Goal: Register for event/course

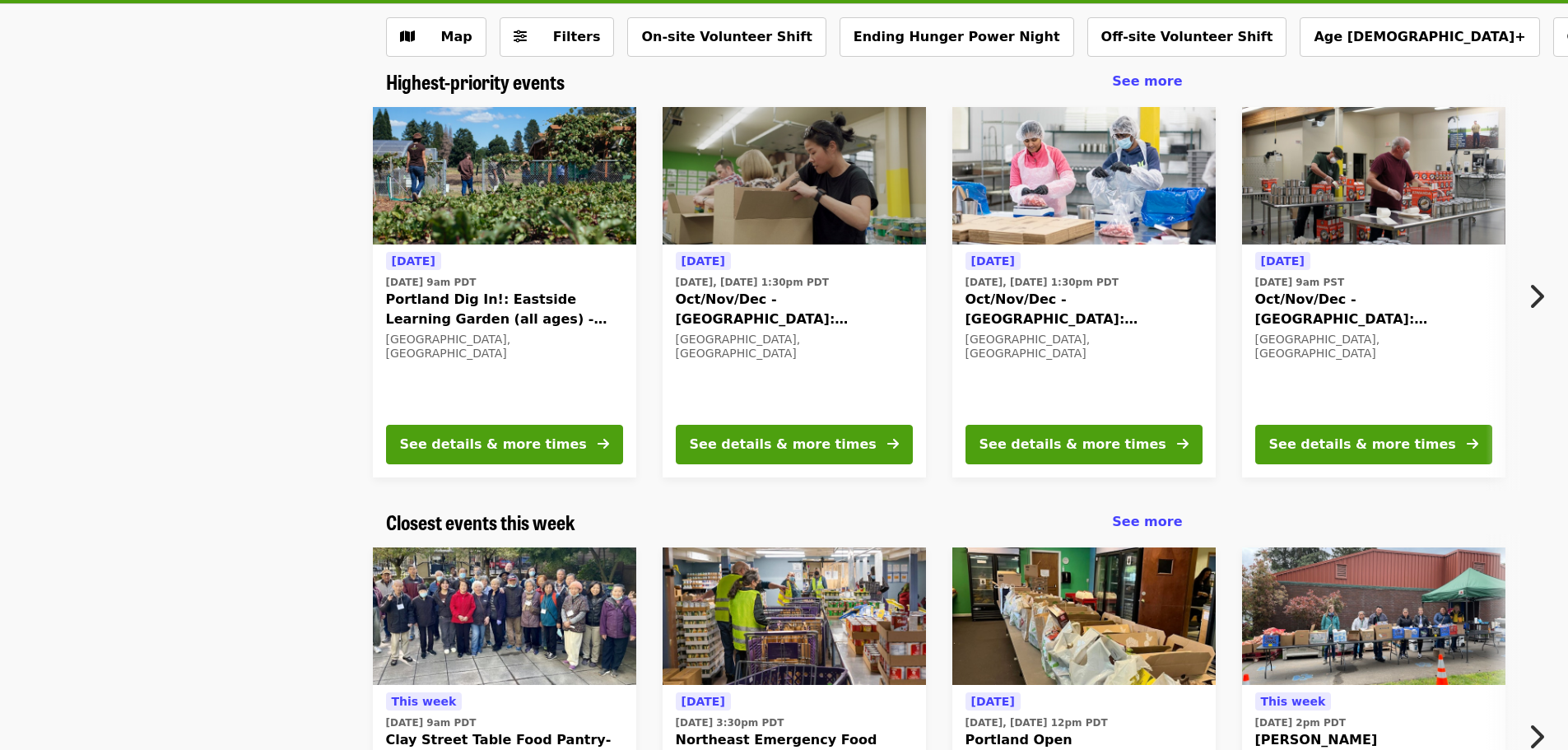
click at [1551, 292] on button "Next item" at bounding box center [1541, 296] width 54 height 46
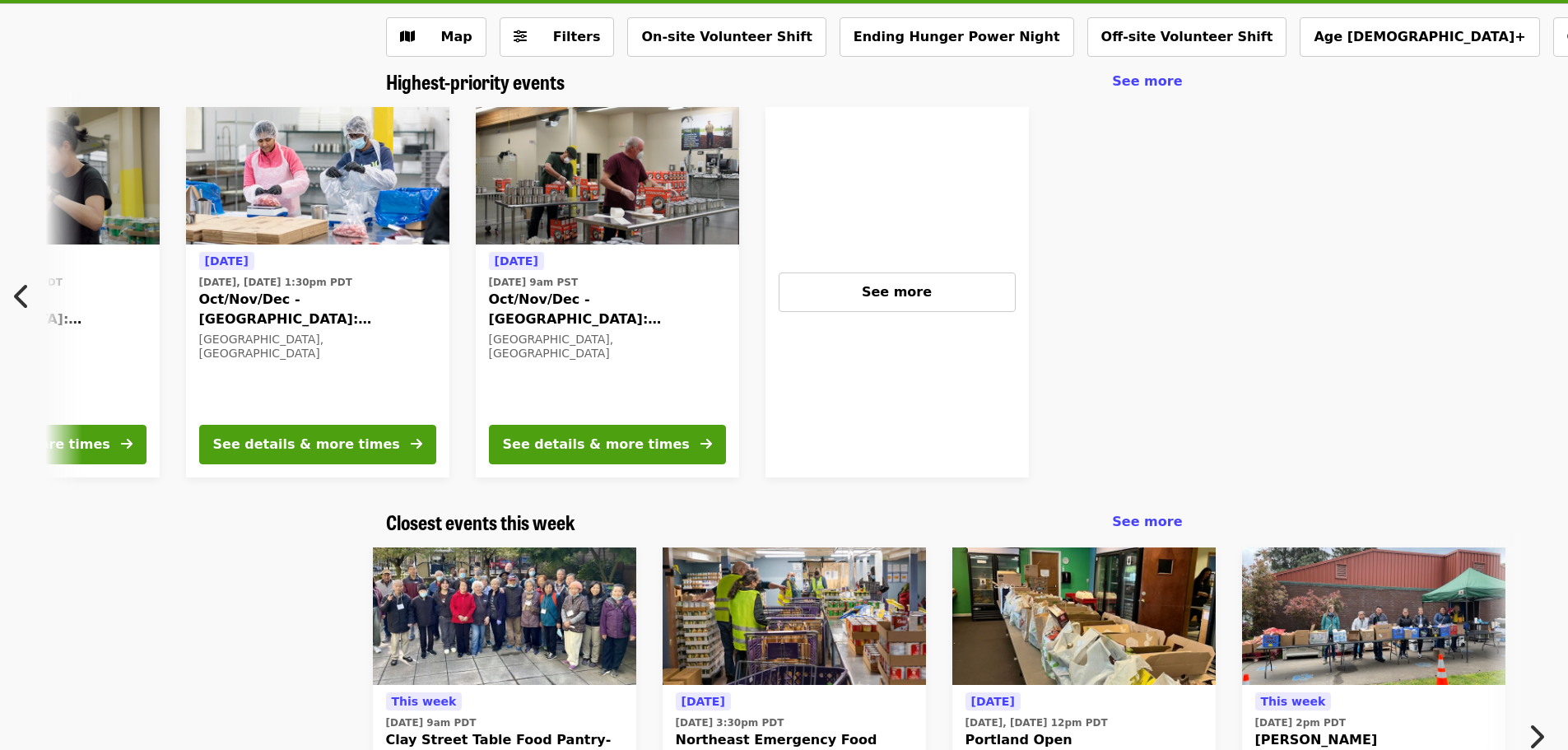
scroll to position [0, 771]
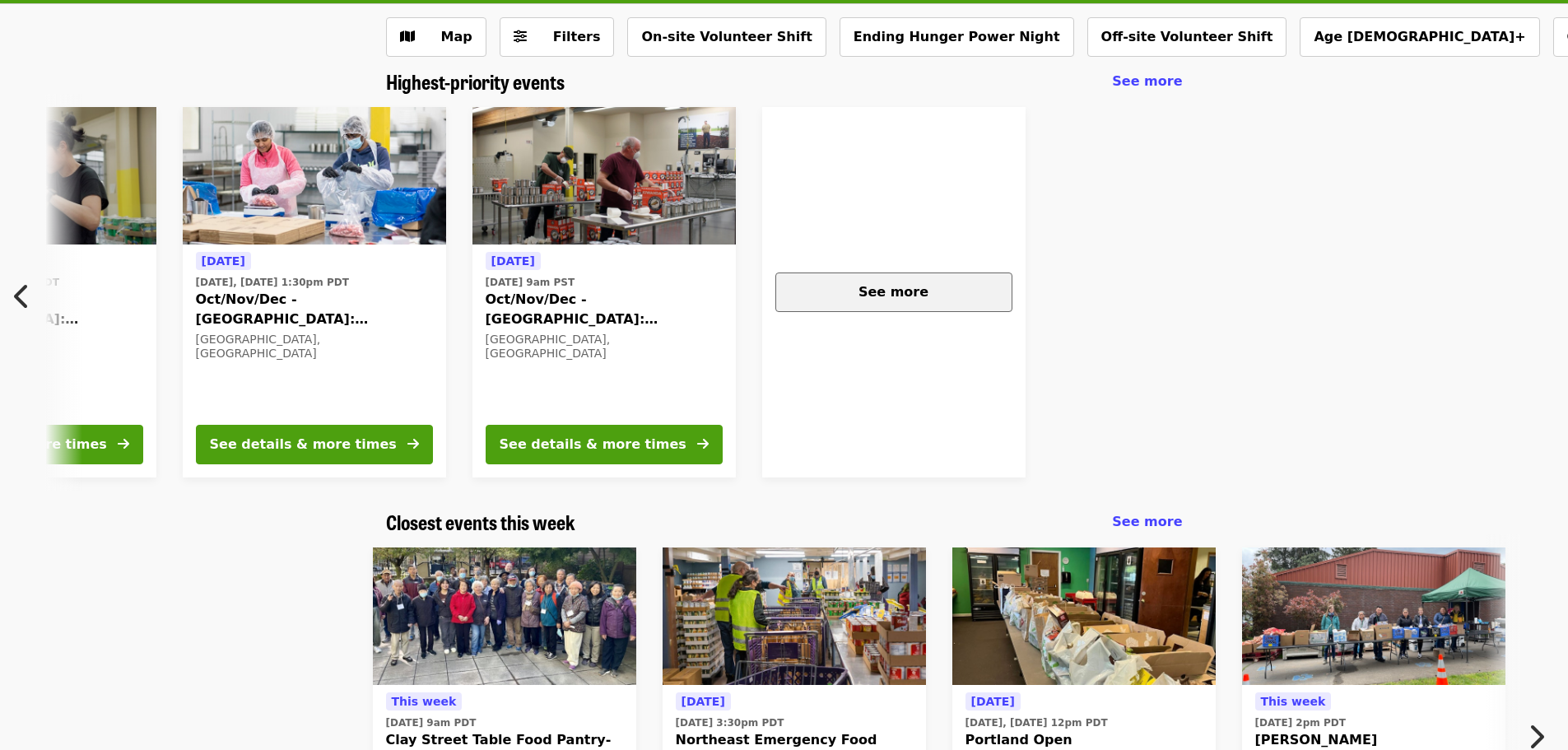
click at [841, 294] on div "See more" at bounding box center [894, 292] width 209 height 20
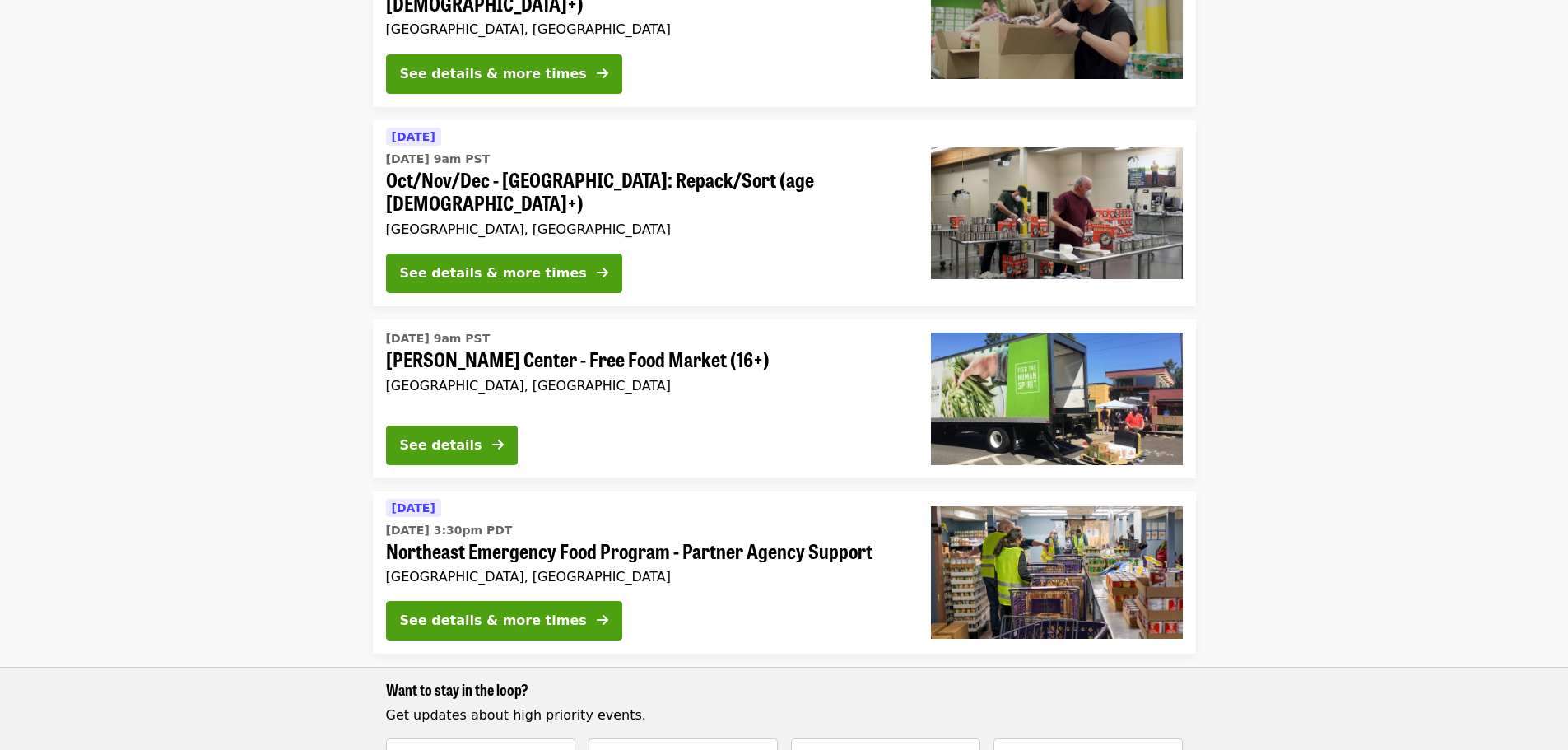
scroll to position [2223, 0]
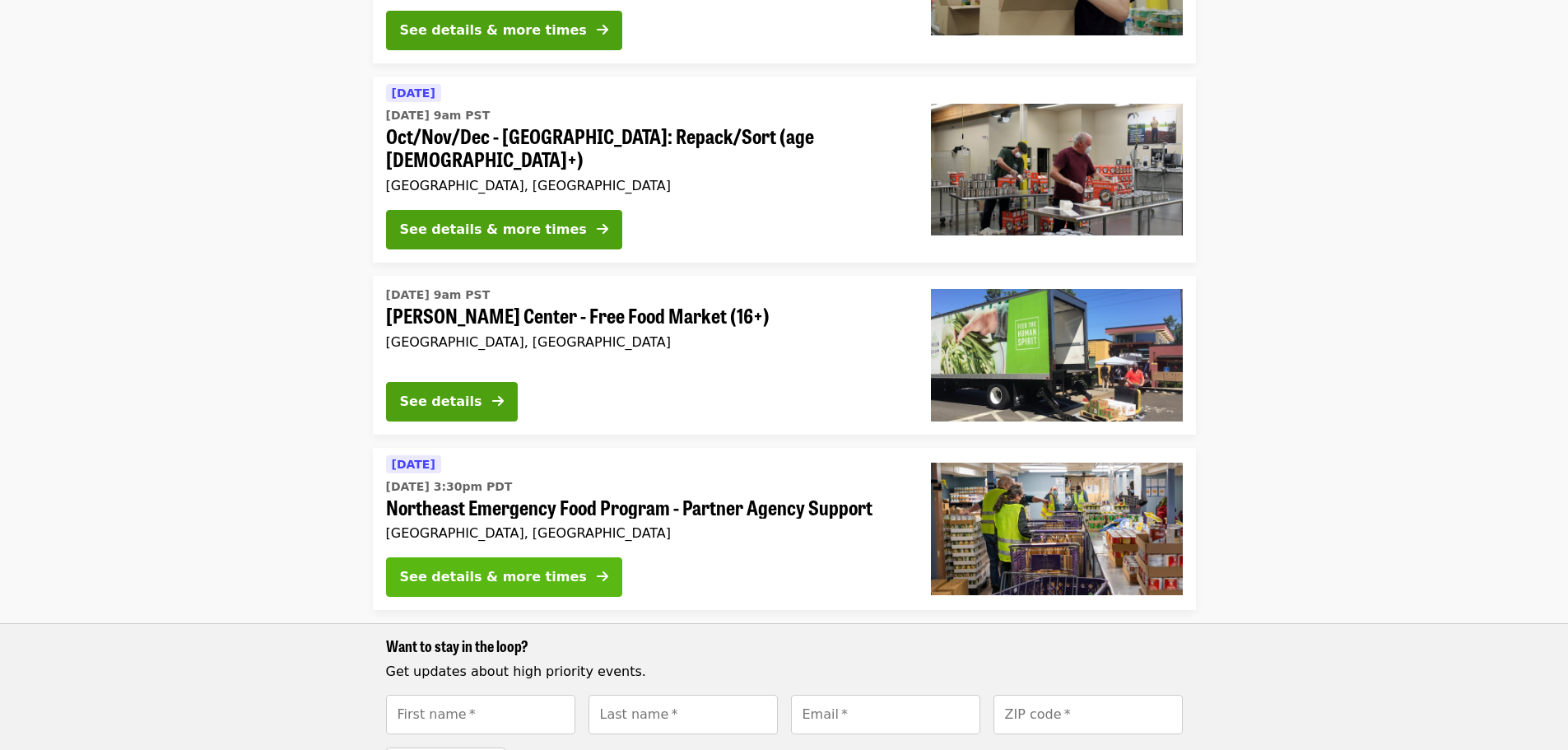
click at [503, 568] on div "See details & more times" at bounding box center [493, 578] width 187 height 20
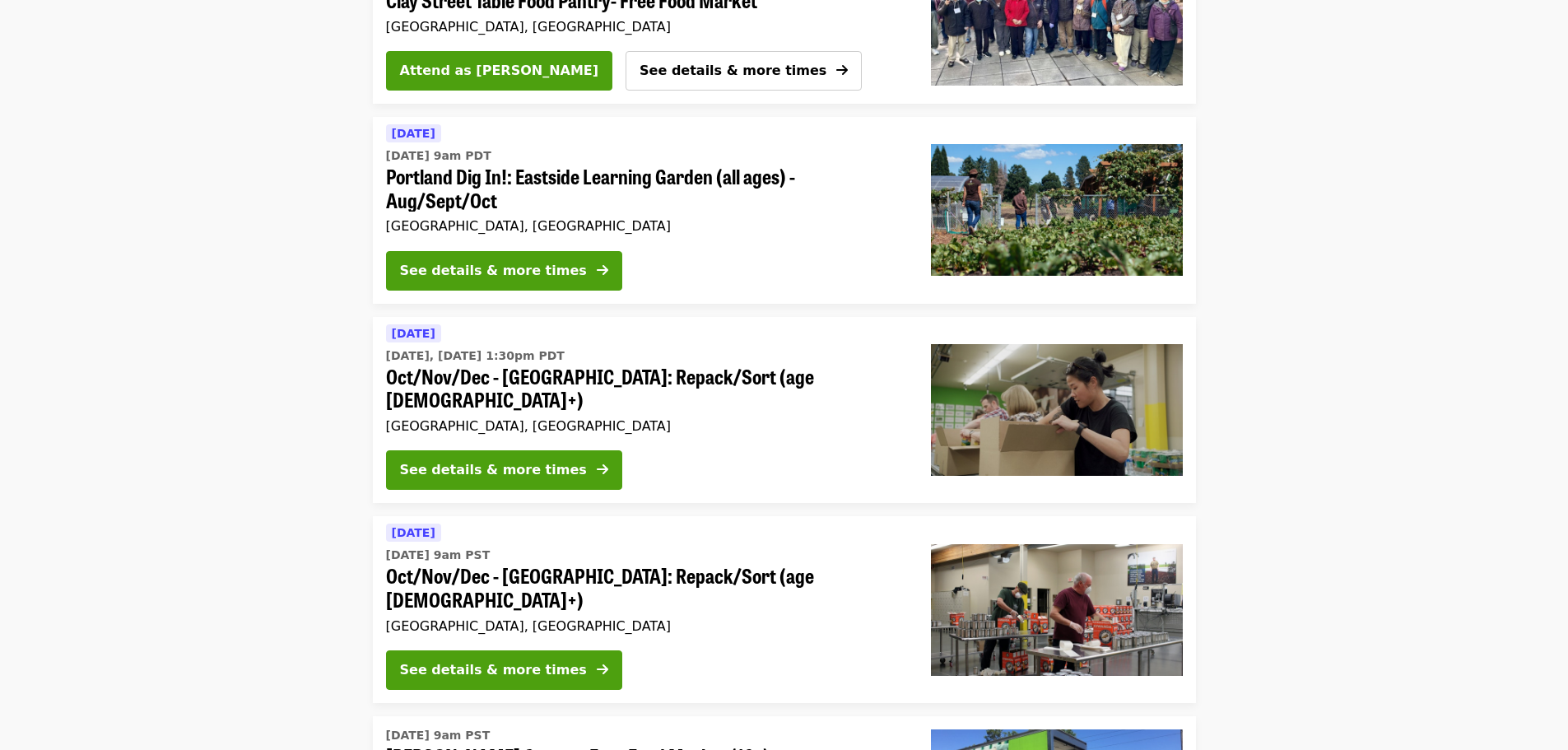
scroll to position [1782, 0]
click at [524, 660] on div "See details & more times" at bounding box center [493, 670] width 187 height 20
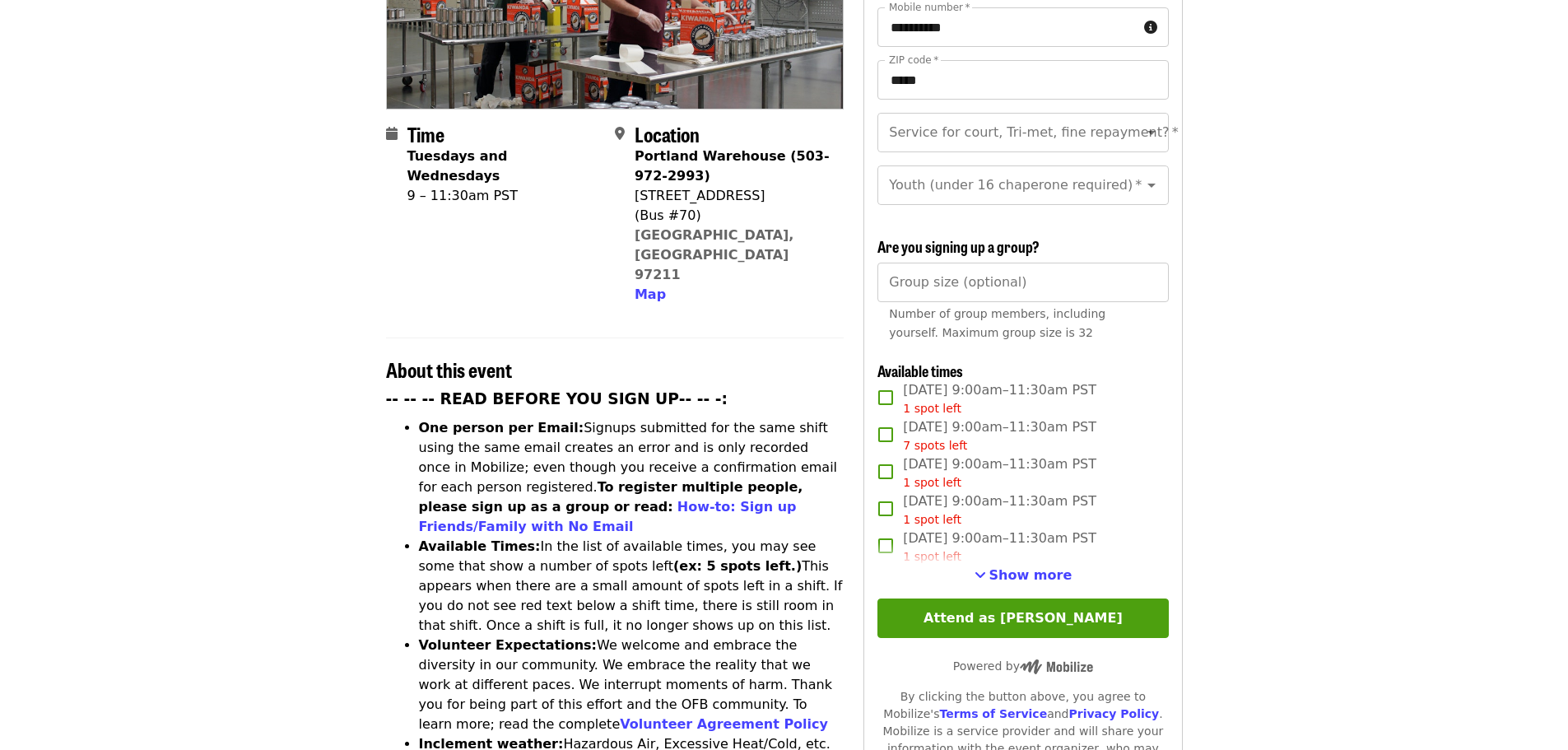
scroll to position [329, 0]
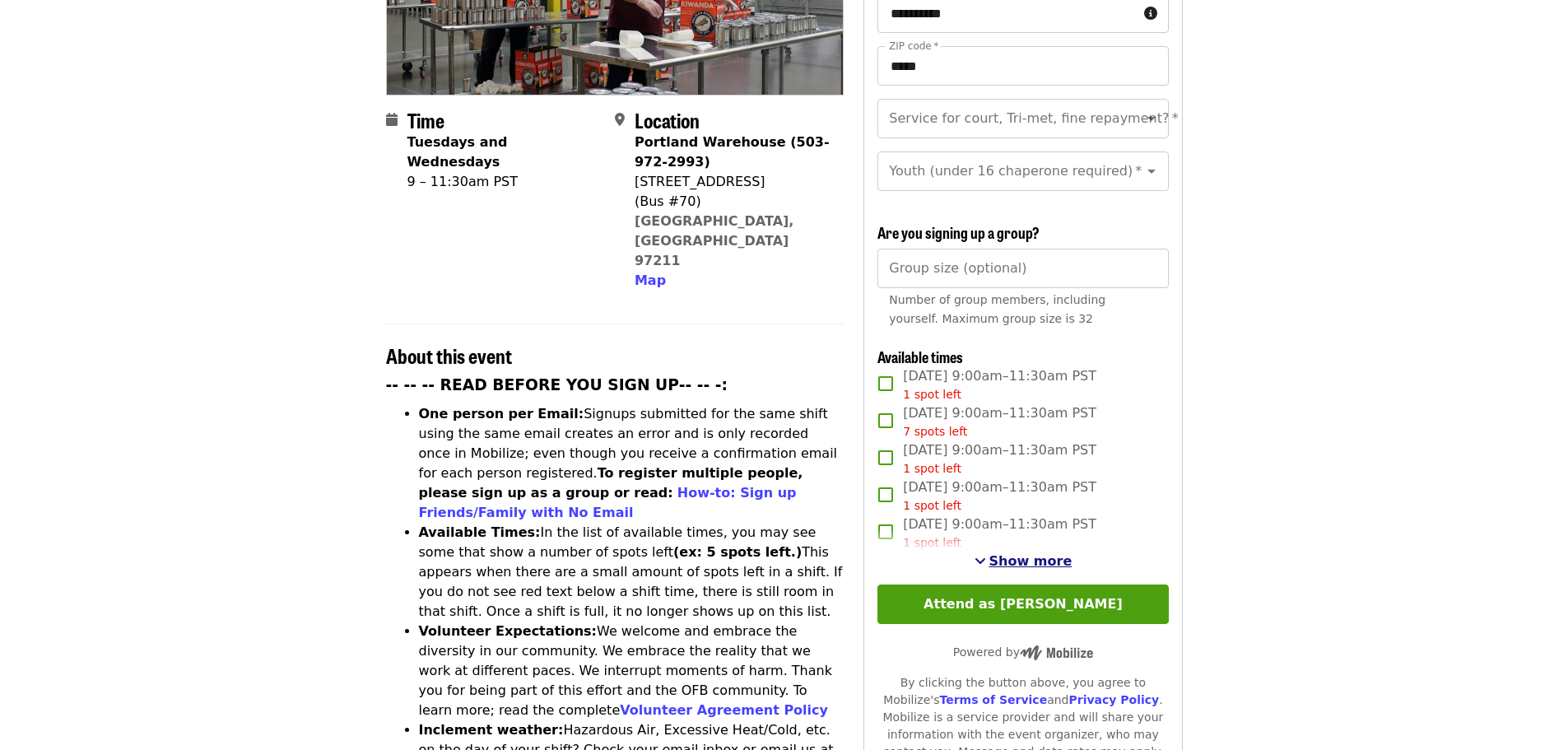
click at [1003, 559] on span "Show more" at bounding box center [1031, 561] width 83 height 16
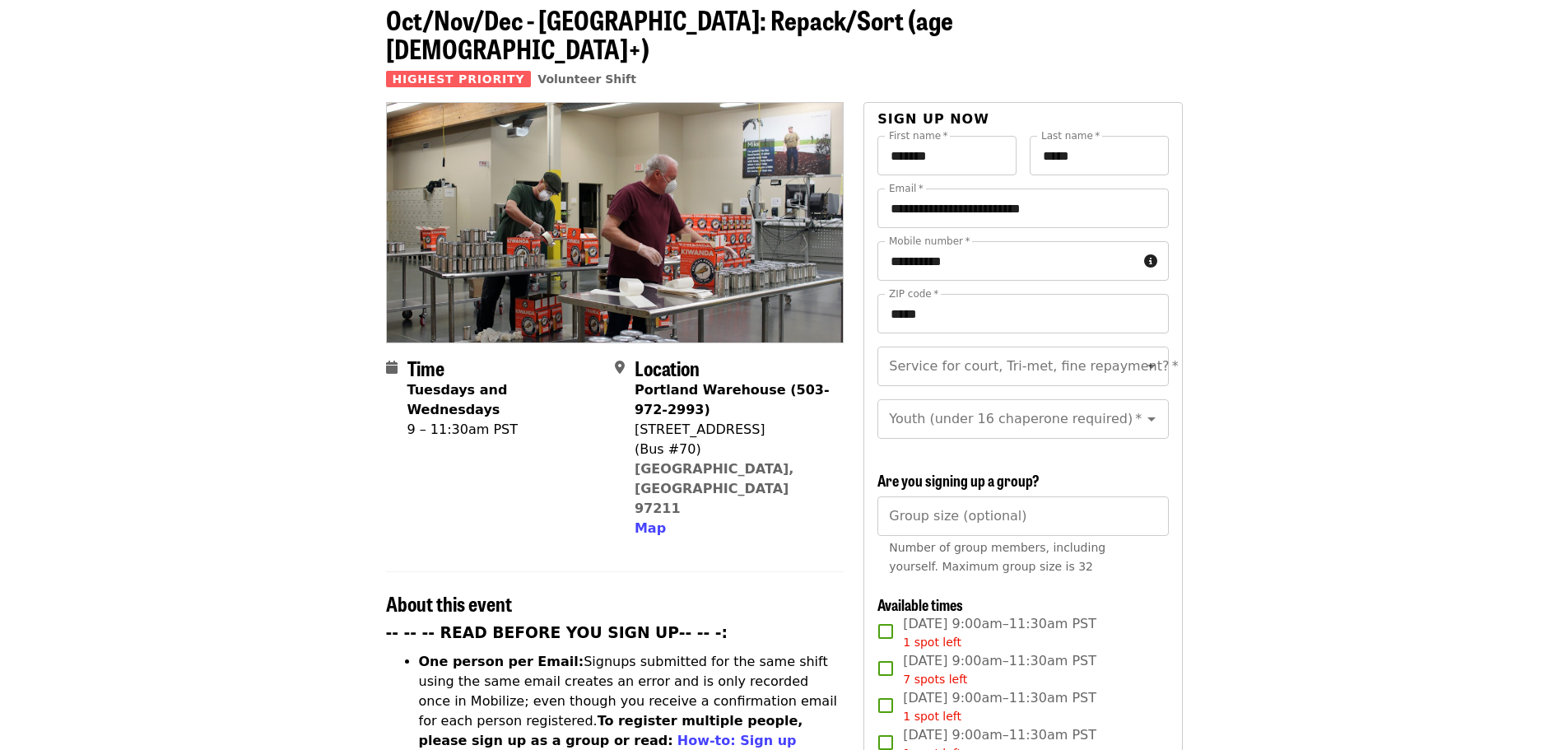
scroll to position [82, 0]
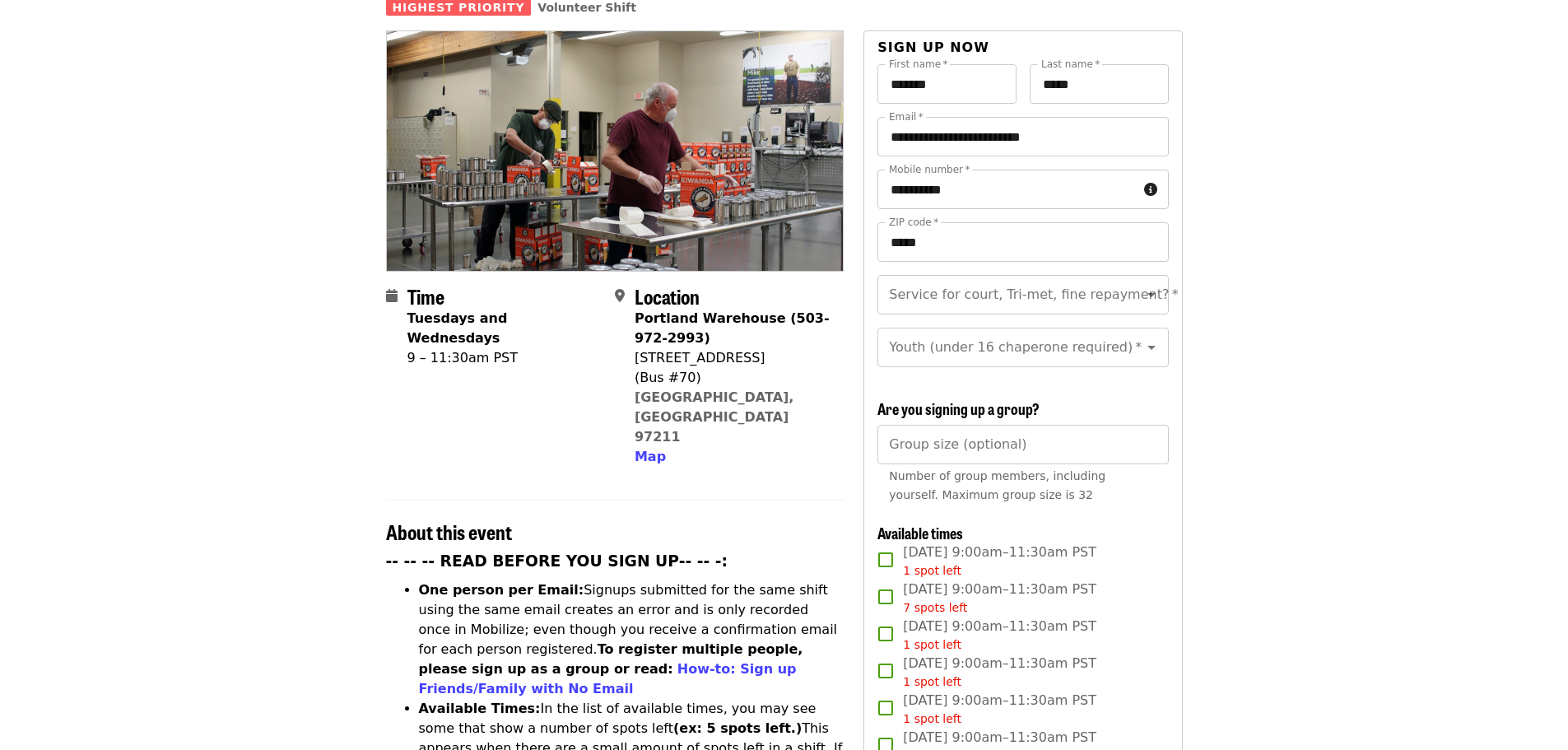
scroll to position [329, 0]
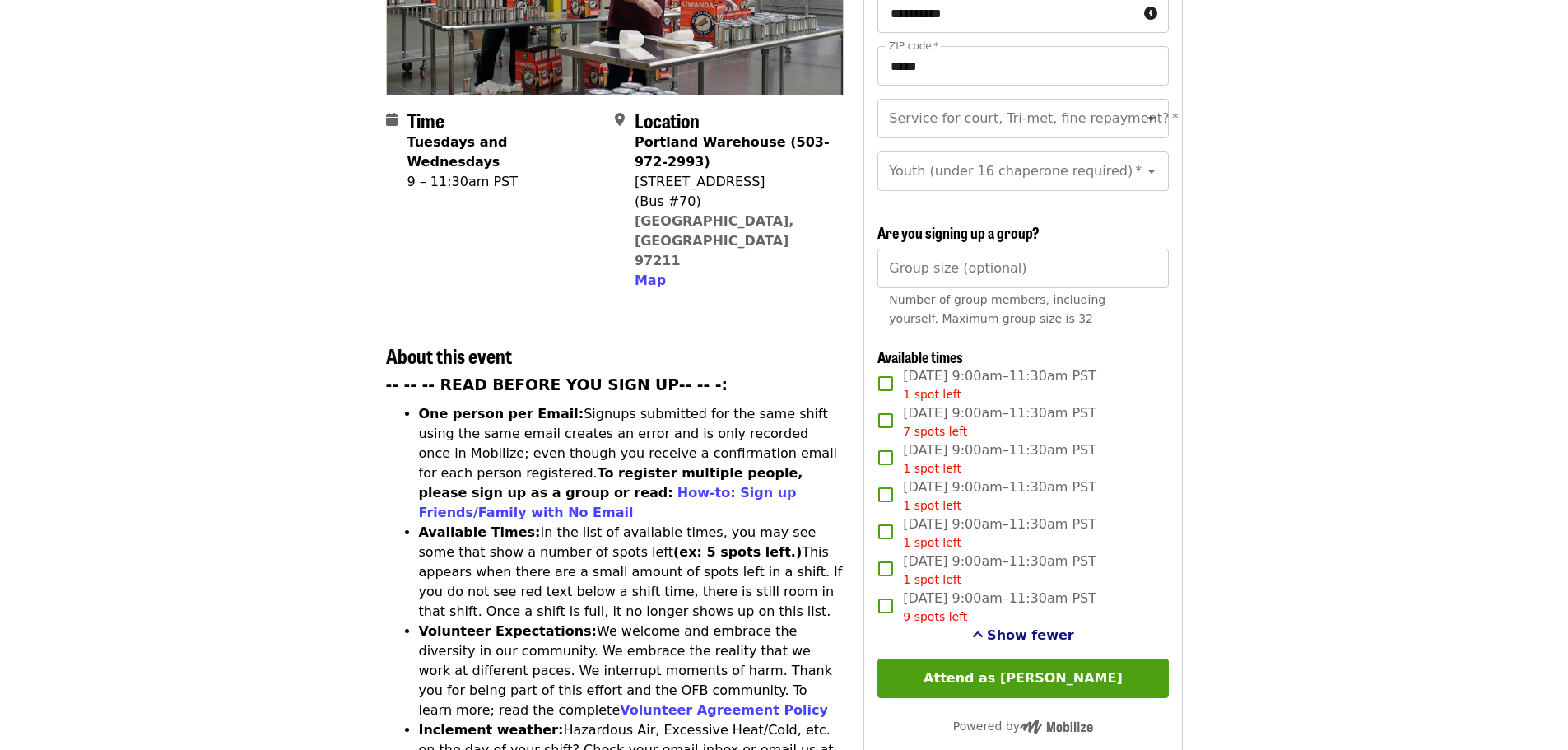
click at [1022, 629] on span "Show fewer" at bounding box center [1031, 635] width 87 height 16
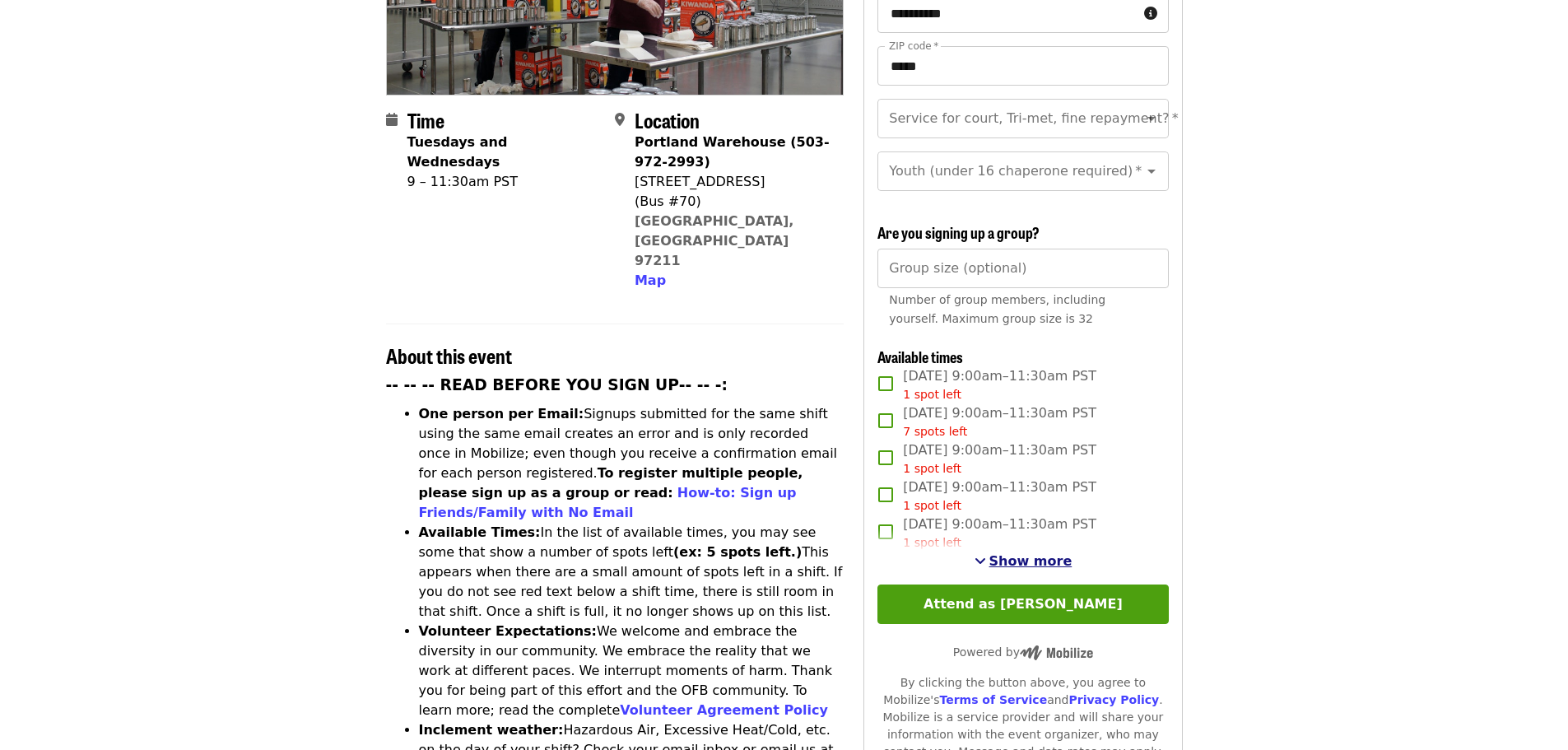
click at [1026, 553] on span "Show more" at bounding box center [1031, 561] width 83 height 16
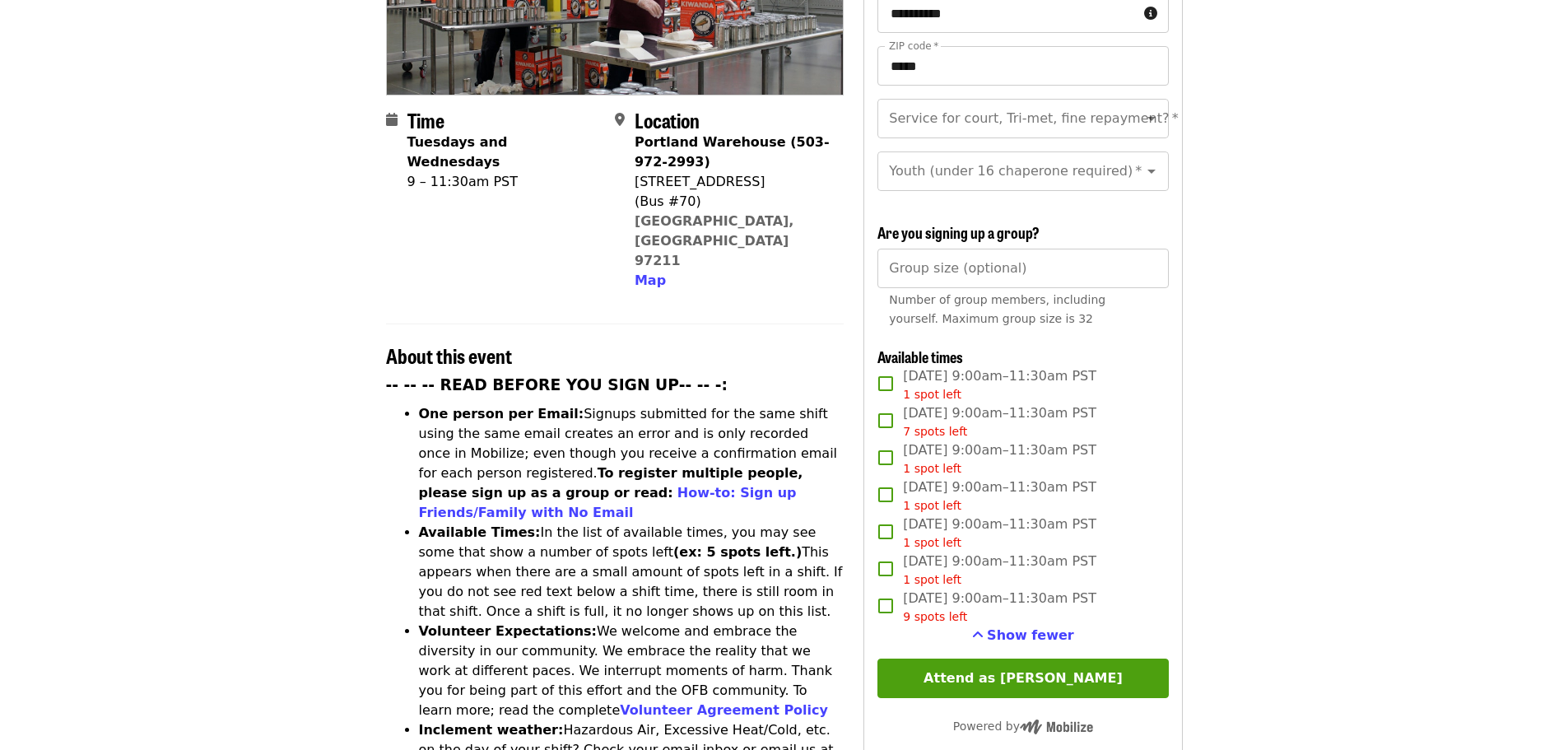
click at [1321, 356] on article "Oct/Nov/Dec - Portland: Repack/Sort (age 16+) Highest Priority Volunteer Shift …" at bounding box center [784, 617] width 1568 height 1747
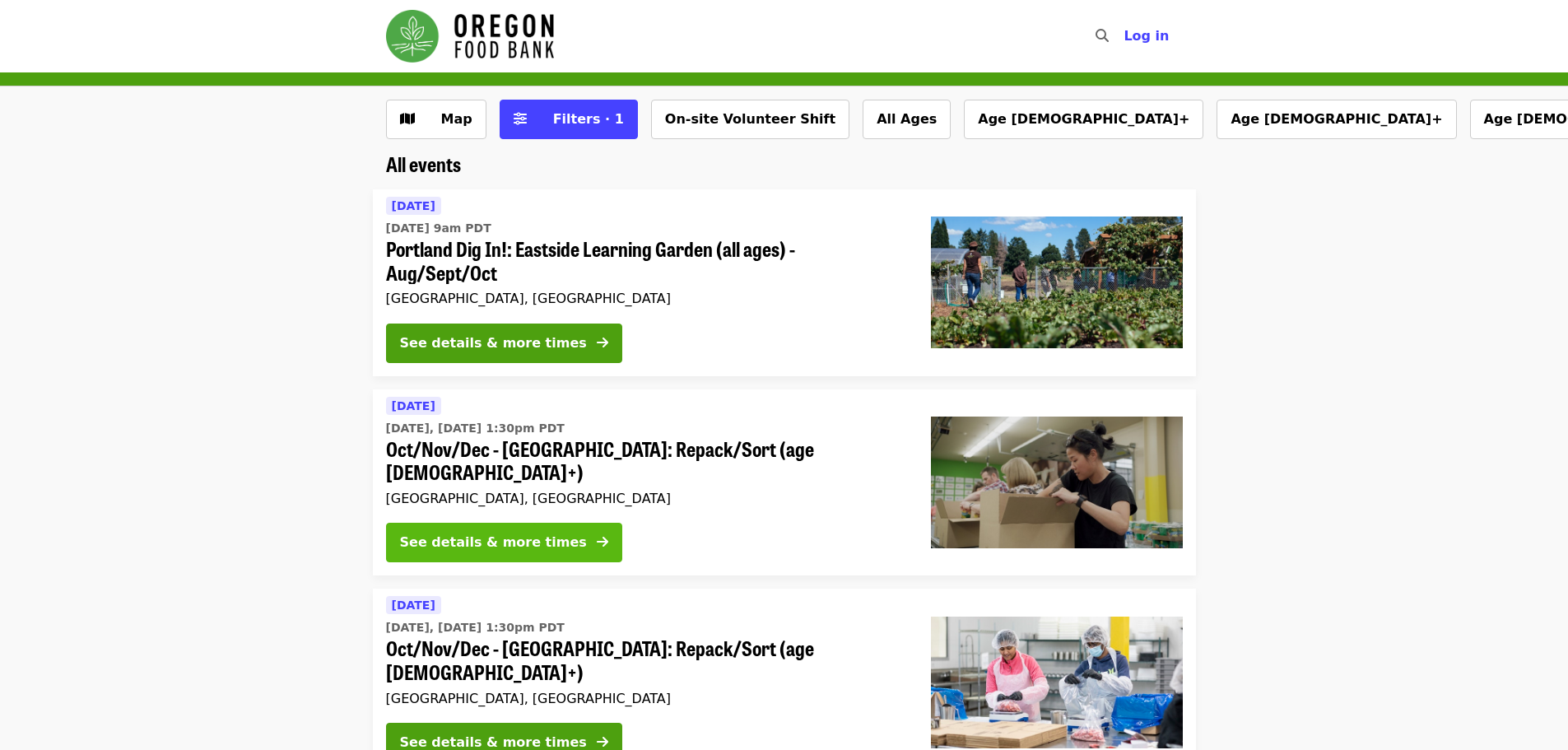
click at [597, 534] on icon "arrow-right icon" at bounding box center [602, 542] width 12 height 16
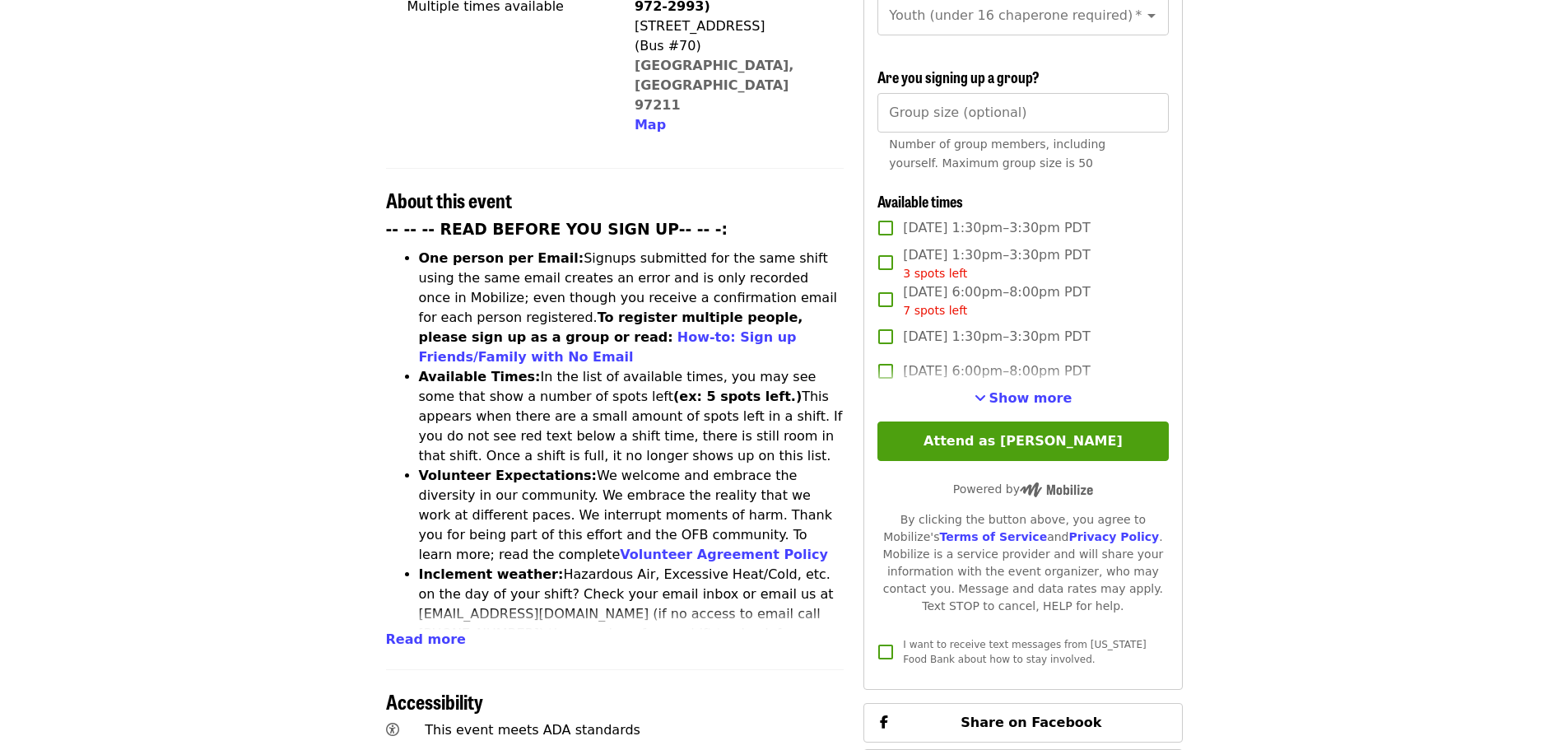
scroll to position [329, 0]
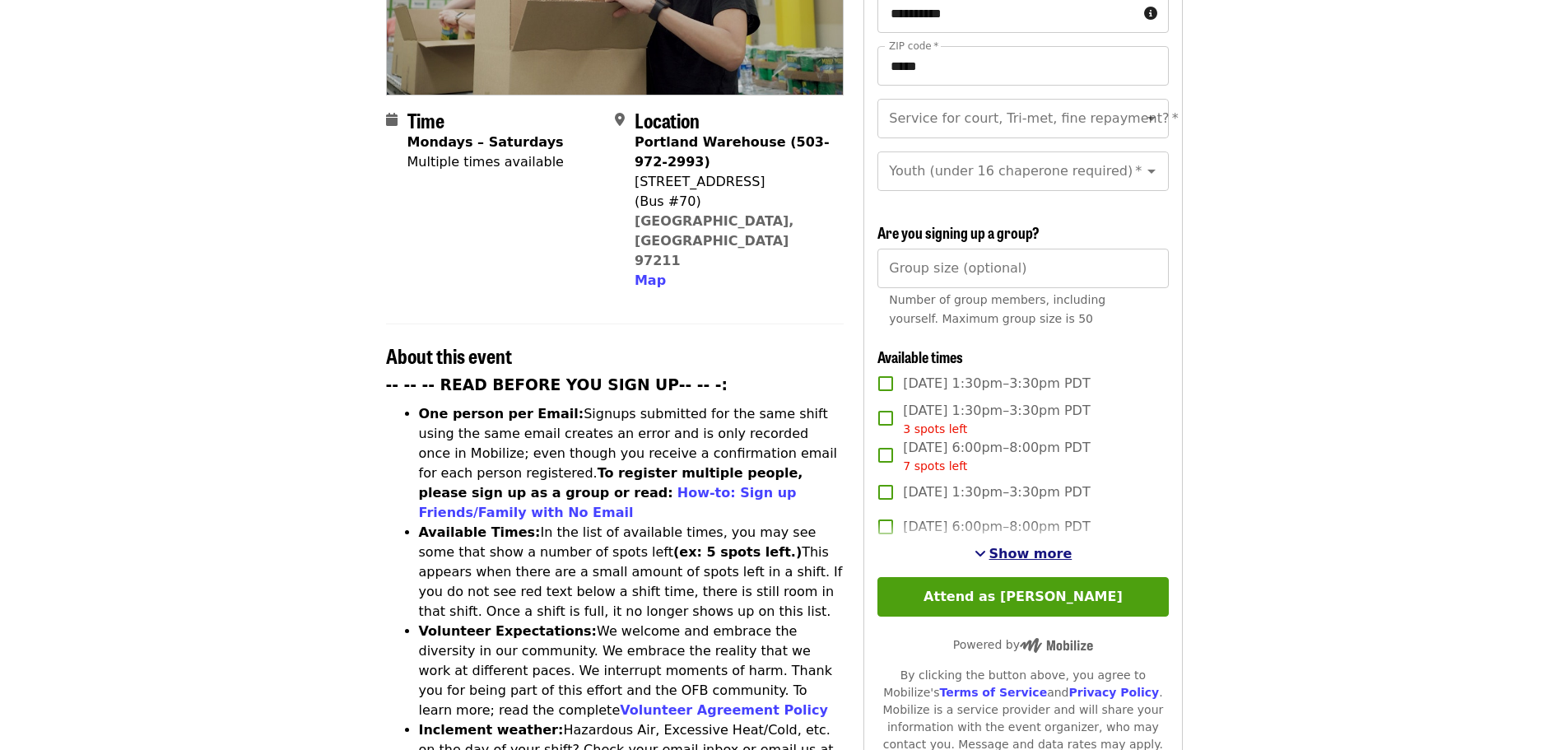
click at [1035, 548] on span "Show more" at bounding box center [1031, 553] width 83 height 16
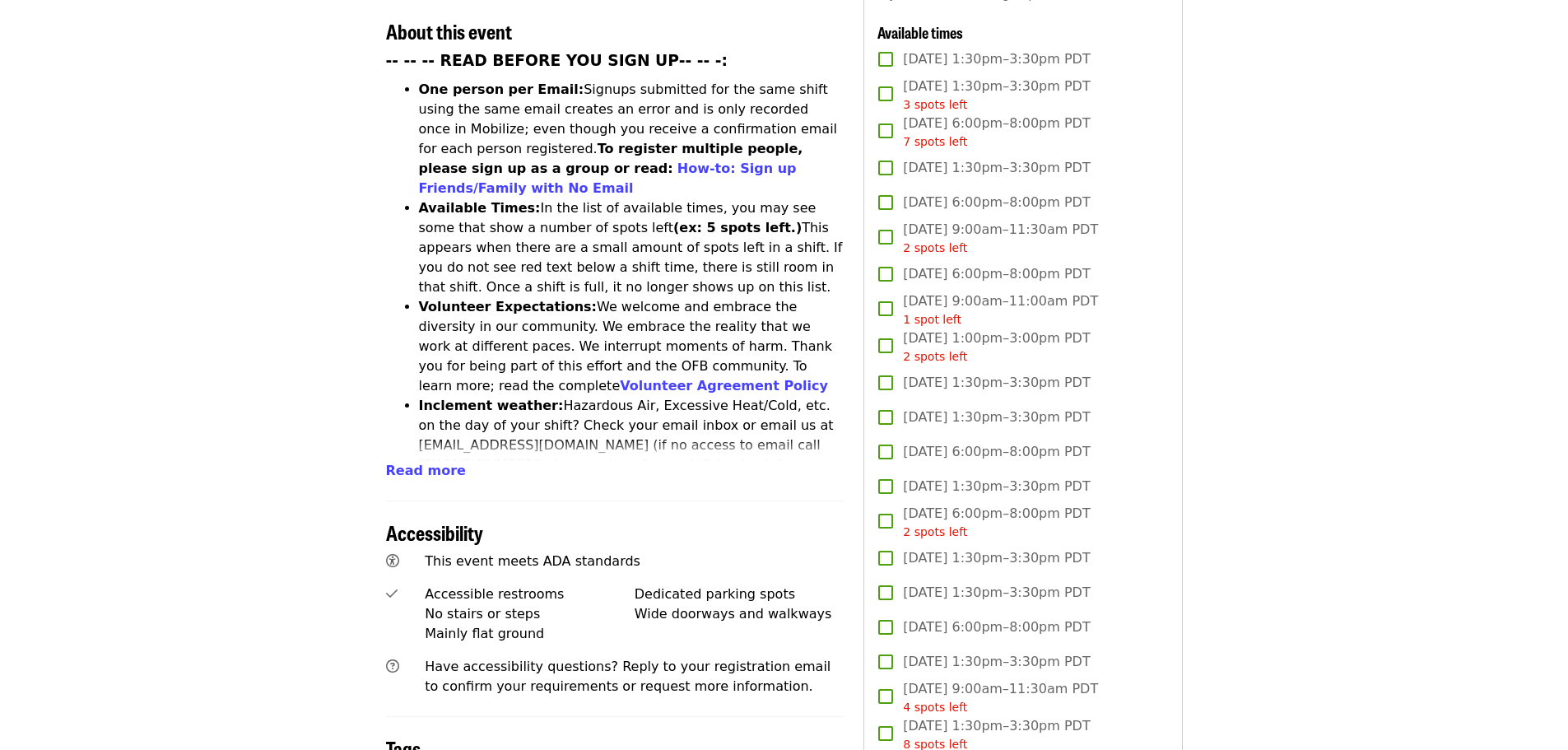
scroll to position [658, 0]
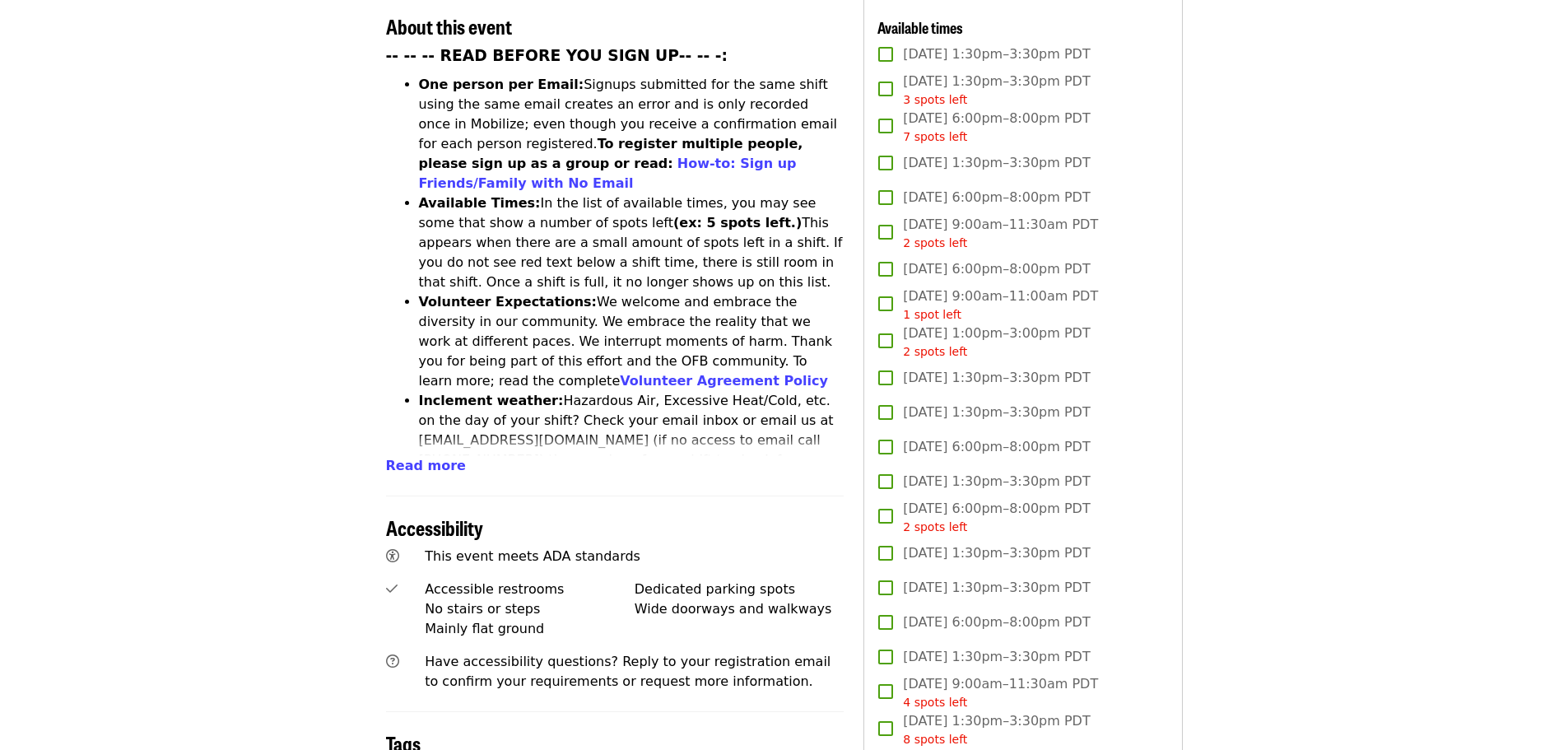
drag, startPoint x: 408, startPoint y: 408, endPoint x: 412, endPoint y: 399, distance: 9.8
click at [412, 456] on button "Read more" at bounding box center [426, 466] width 80 height 20
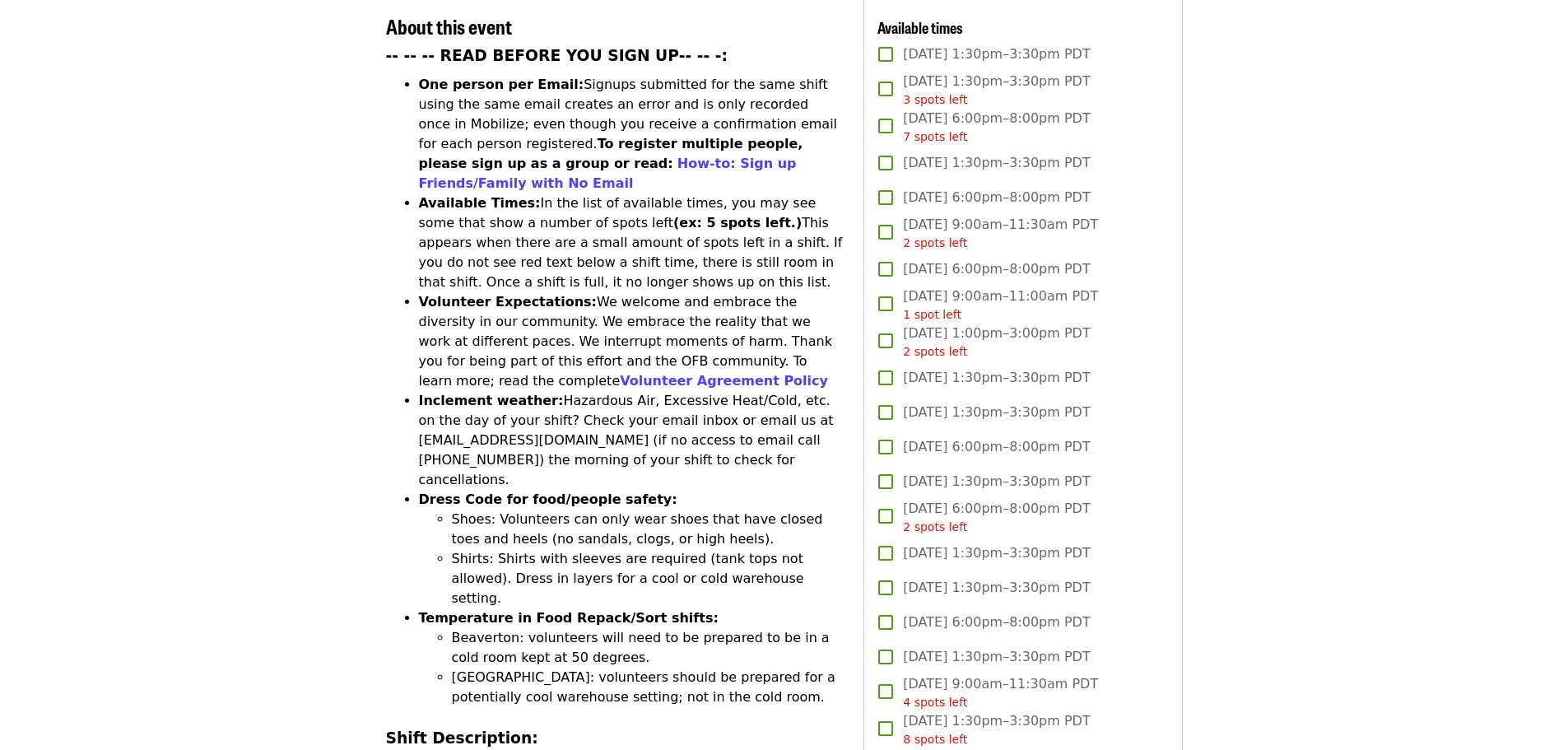
click at [412, 399] on ul "One person per Email: Signups submitted for the same shift using the same email…" at bounding box center [615, 391] width 458 height 632
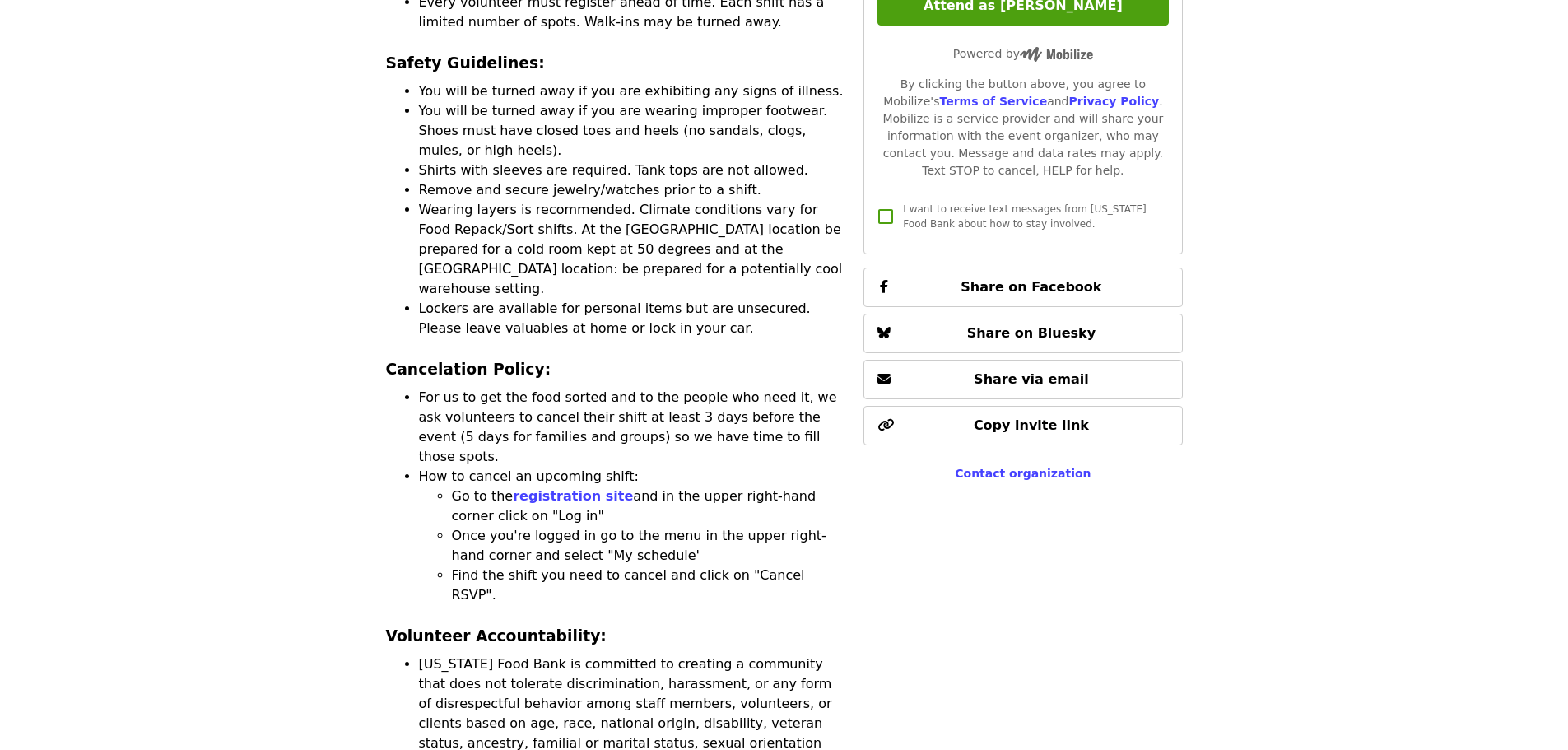
scroll to position [3801, 0]
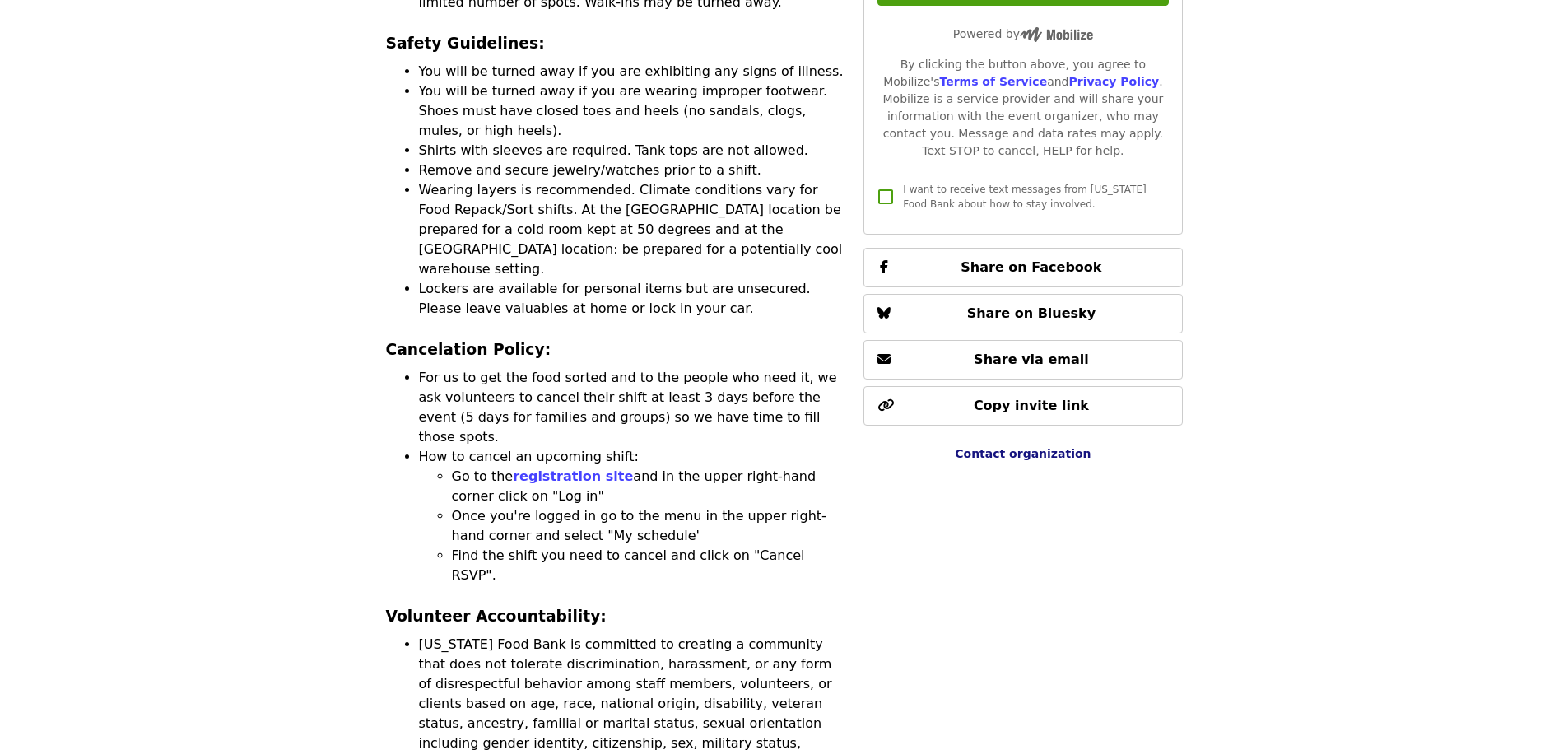
click at [1026, 448] on span "Contact organization" at bounding box center [1022, 454] width 136 height 13
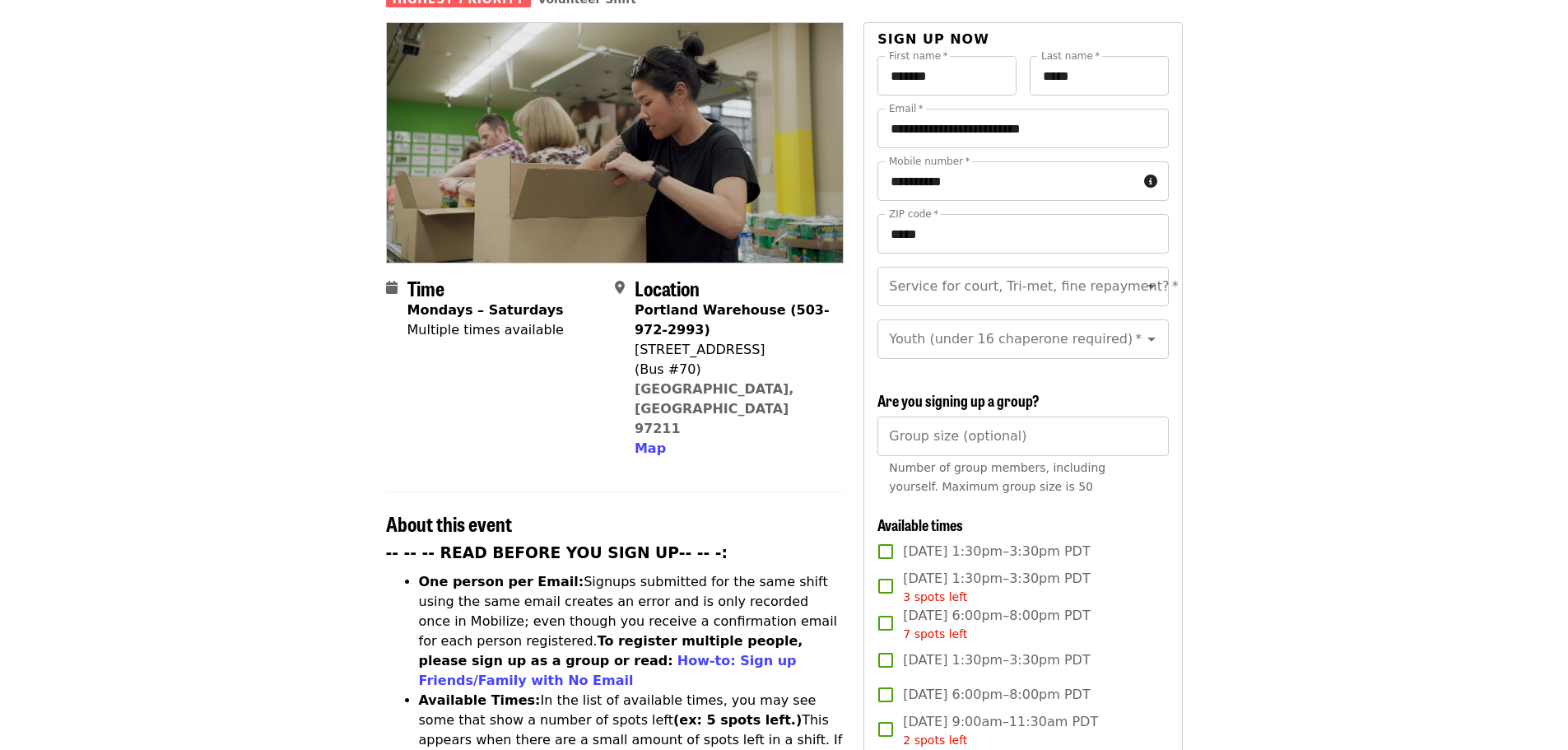
scroll to position [0, 0]
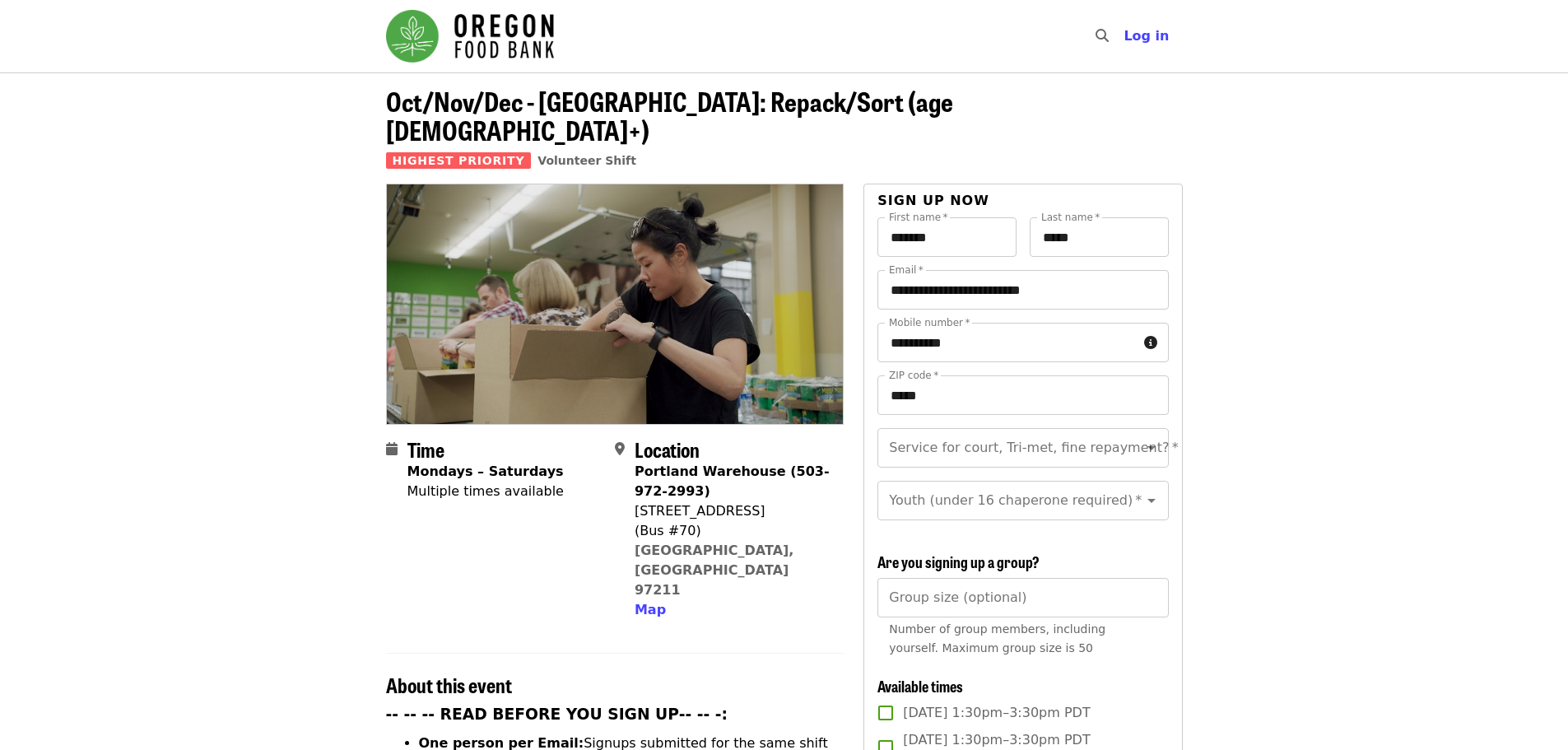
click at [534, 104] on span "Oct/Nov/Dec - [GEOGRAPHIC_DATA]: Repack/Sort (age [DEMOGRAPHIC_DATA]+)" at bounding box center [669, 115] width 567 height 68
click at [1163, 40] on span "Log in" at bounding box center [1146, 36] width 45 height 16
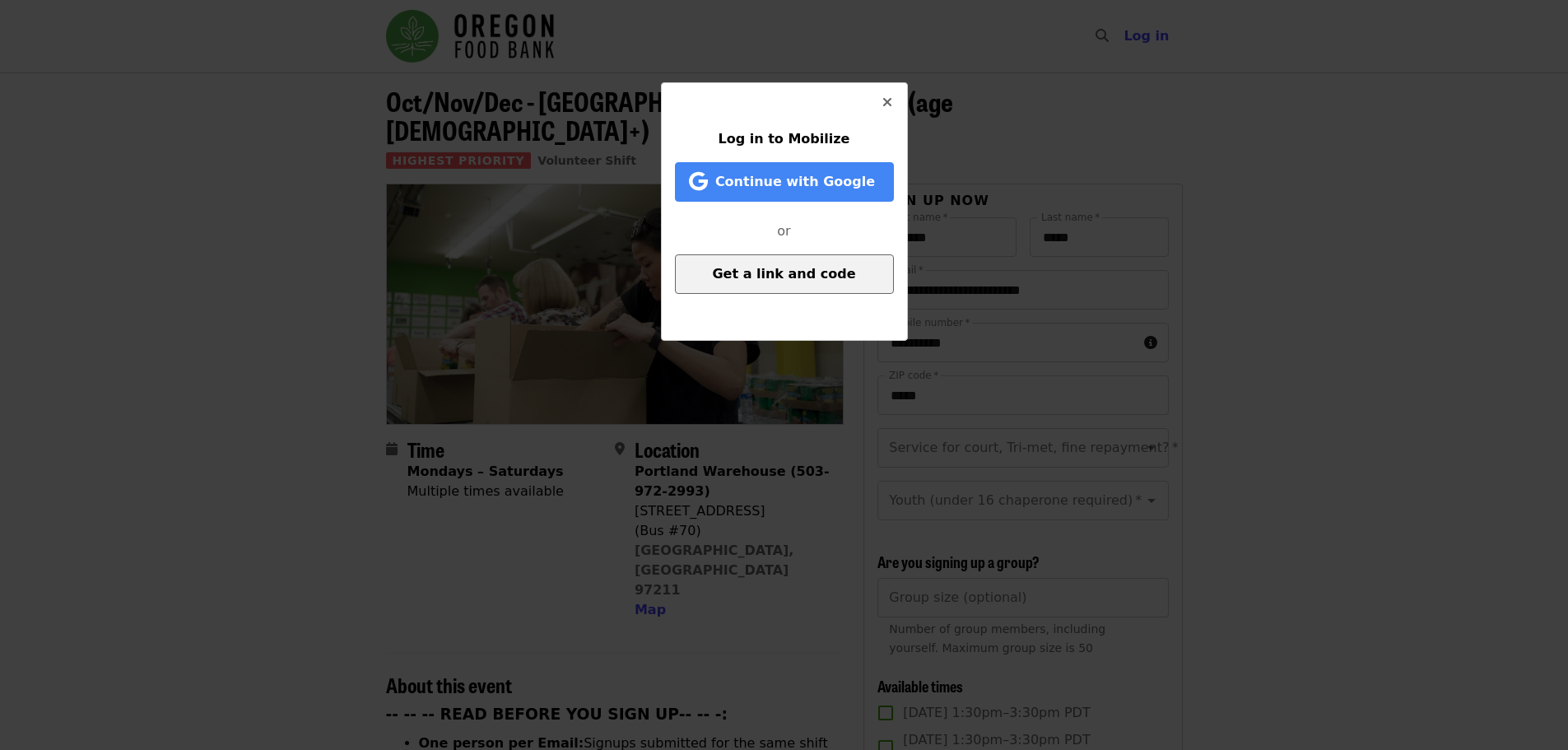
click at [792, 275] on span "Get a link and code" at bounding box center [784, 273] width 143 height 16
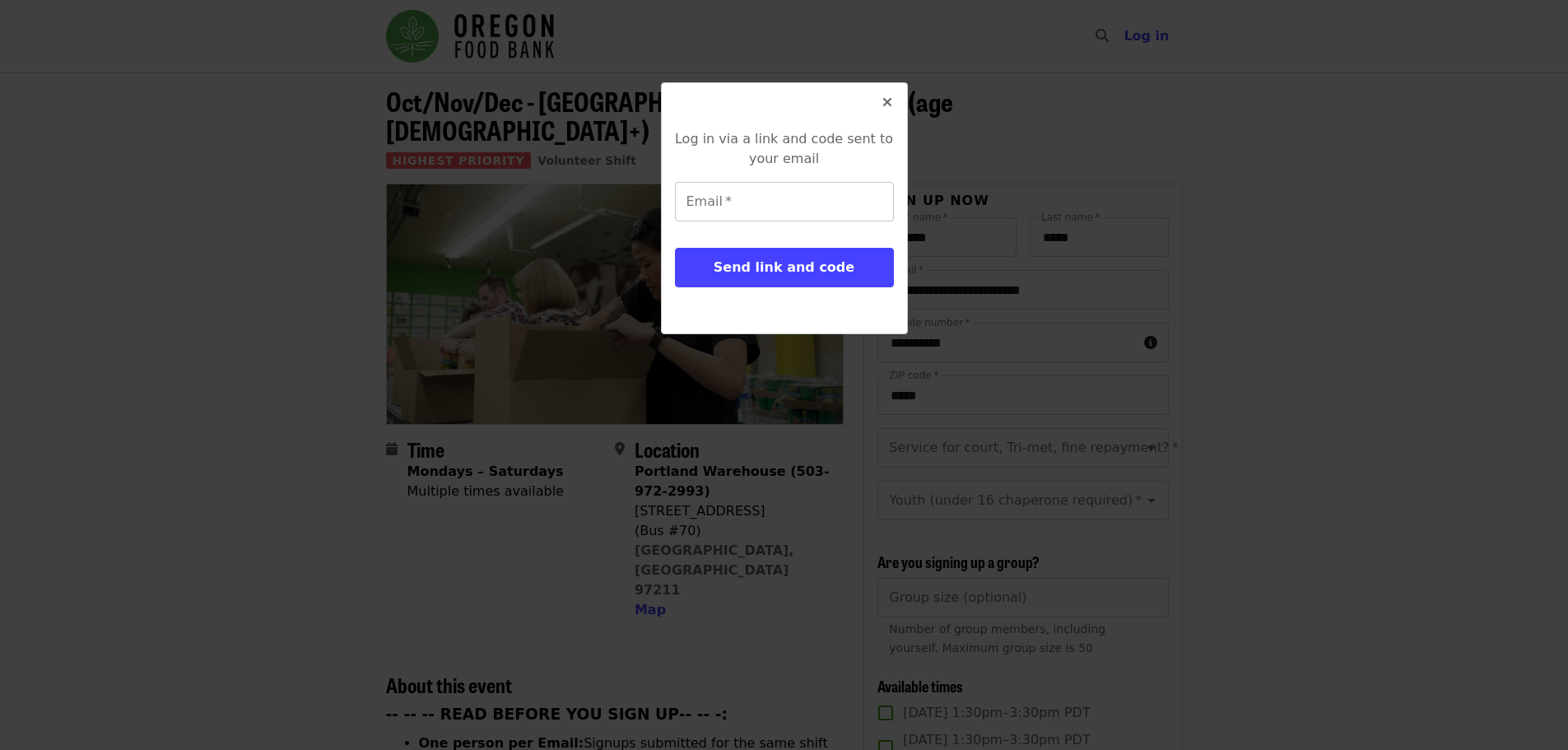
drag, startPoint x: 767, startPoint y: 199, endPoint x: 805, endPoint y: 216, distance: 41.6
click at [767, 199] on input "Email   *" at bounding box center [784, 201] width 219 height 39
type input "*"
type input "**********"
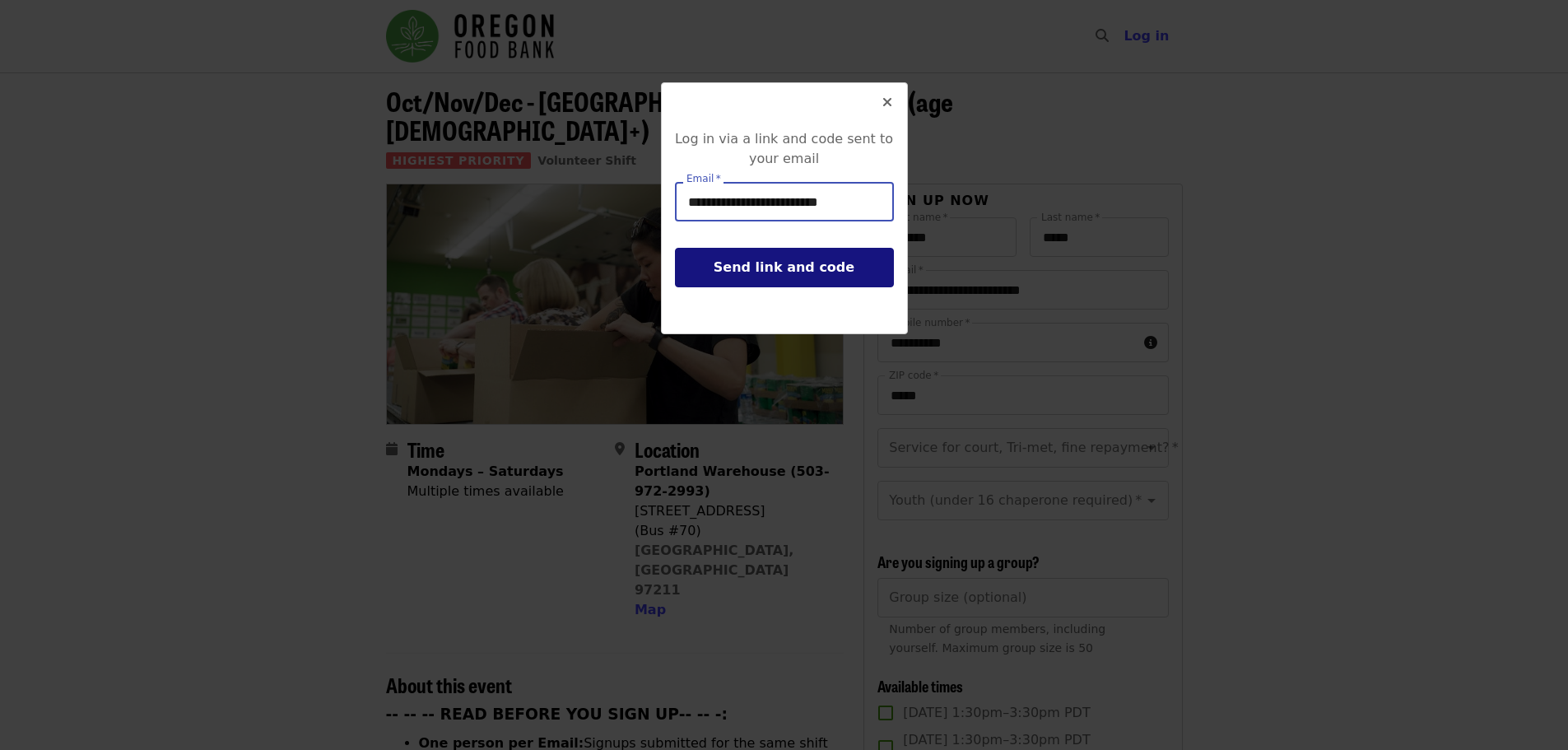
click at [796, 272] on span "Send link and code" at bounding box center [784, 267] width 141 height 16
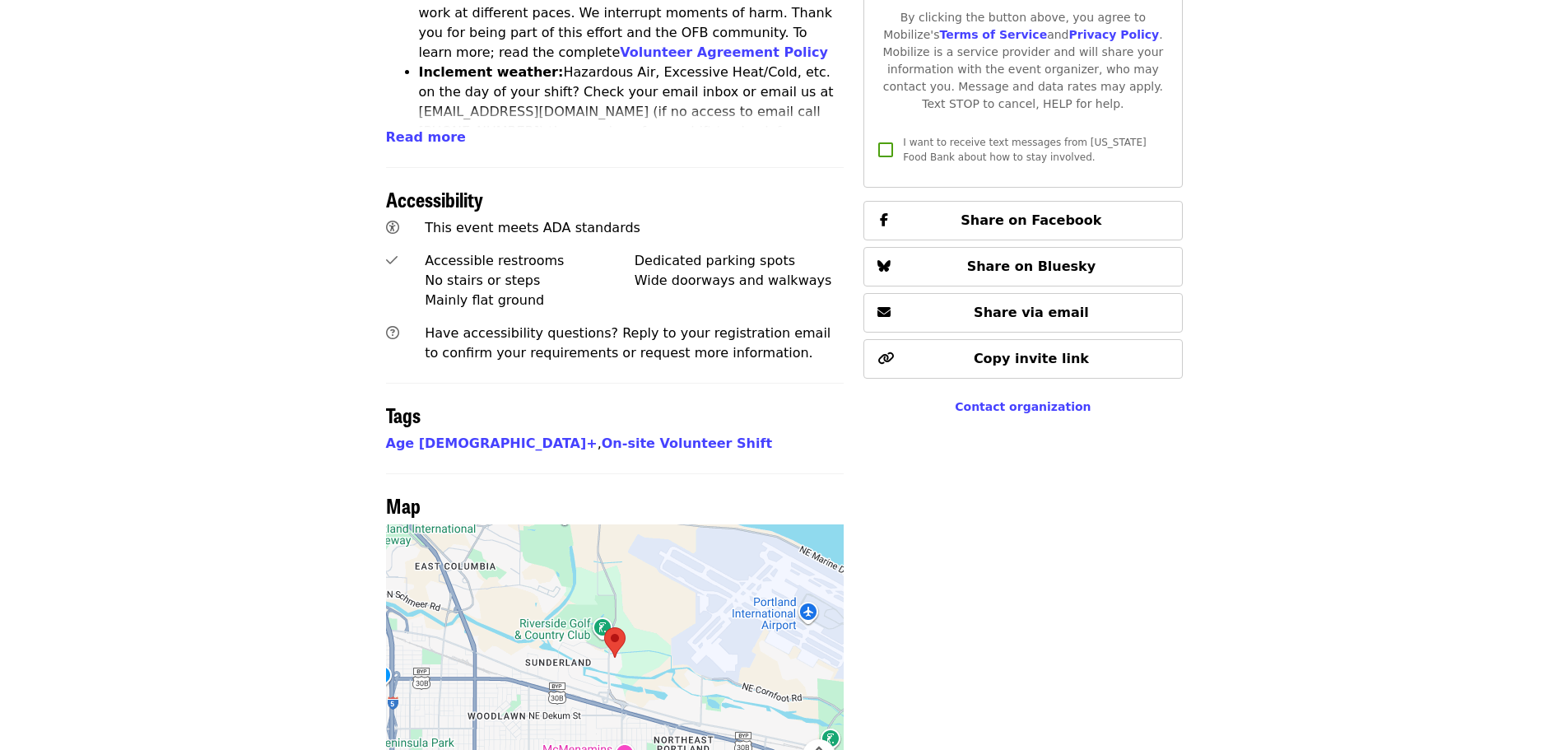
scroll to position [988, 0]
click at [1023, 399] on span "Contact organization" at bounding box center [1022, 406] width 136 height 13
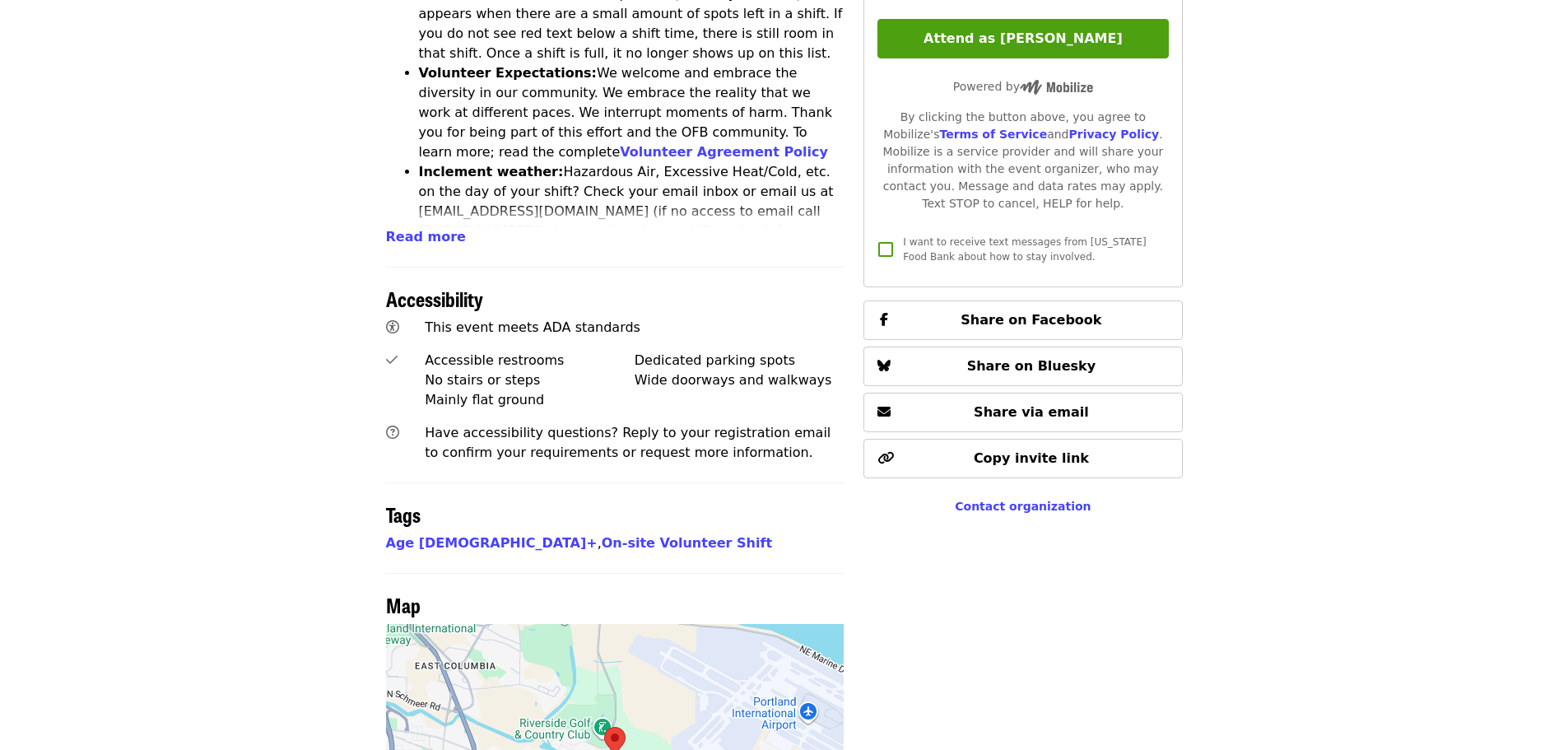
scroll to position [799, 0]
